Goal: Go to known website: Access a specific website the user already knows

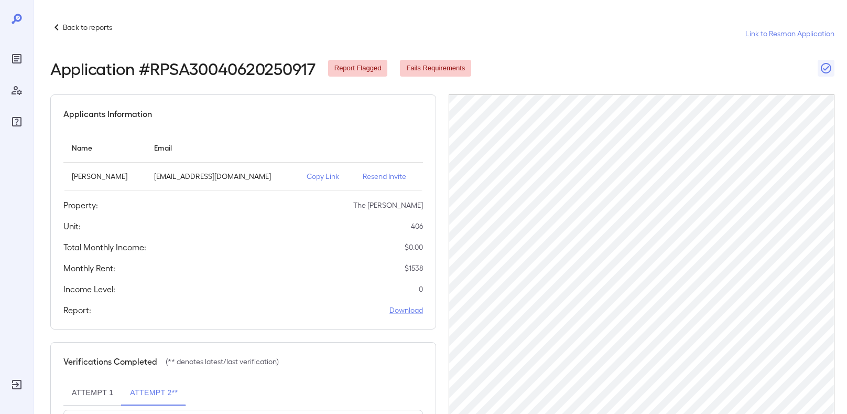
click at [97, 31] on p "Back to reports" at bounding box center [87, 27] width 49 height 10
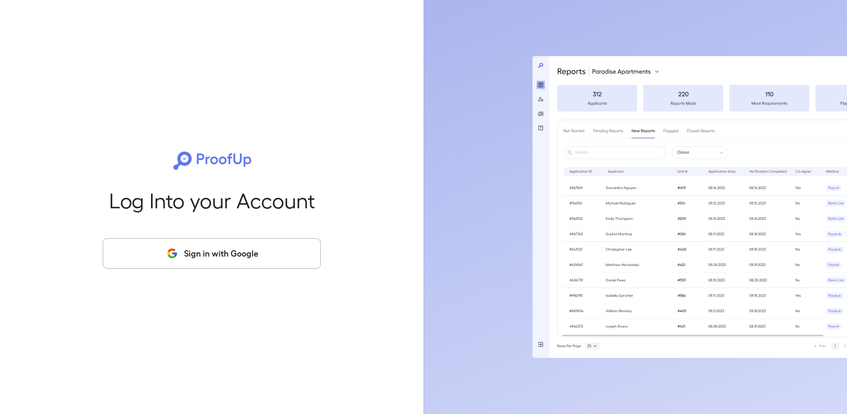
click at [273, 260] on button "Sign in with Google" at bounding box center [212, 253] width 218 height 30
click at [196, 256] on button "Sign in with Google" at bounding box center [212, 253] width 218 height 30
